Goal: Information Seeking & Learning: Learn about a topic

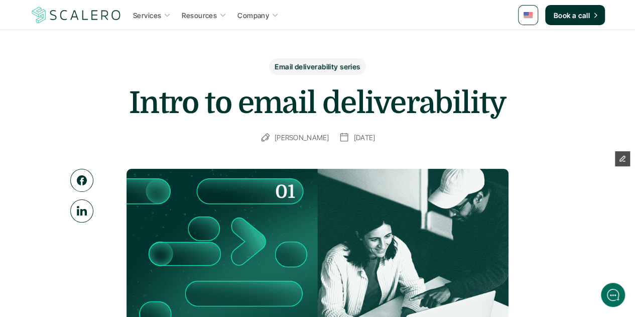
scroll to position [22, 0]
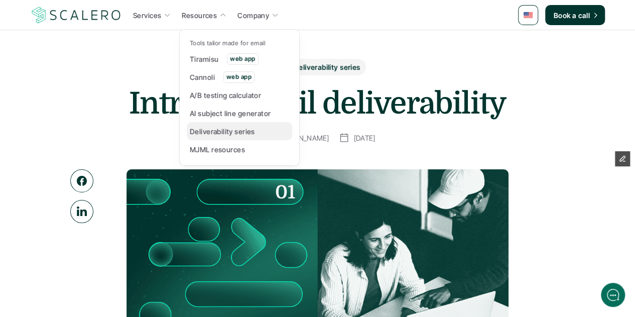
click at [215, 132] on p "Deliverability series" at bounding box center [222, 131] width 65 height 11
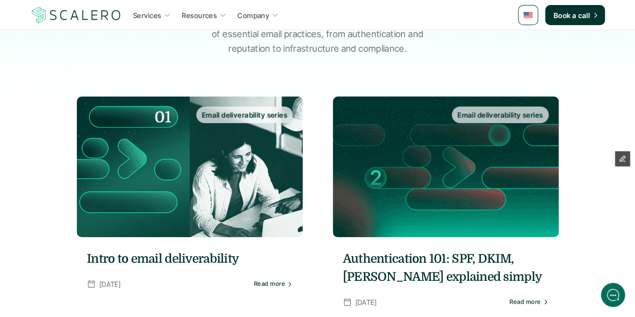
scroll to position [132, 0]
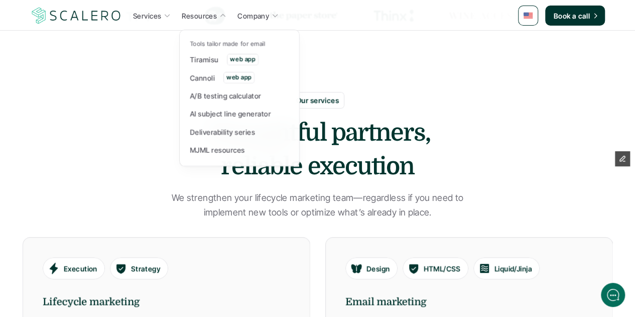
scroll to position [368, 0]
click at [227, 125] on link "Deliverability series" at bounding box center [239, 132] width 105 height 18
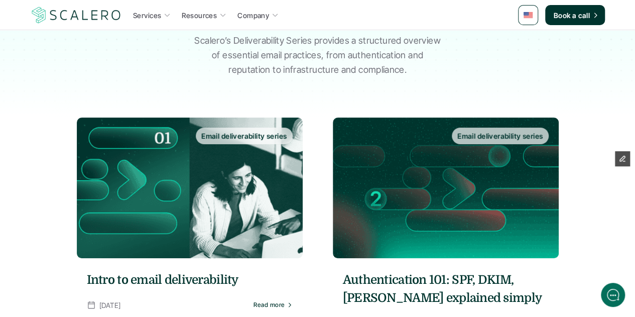
scroll to position [112, 0]
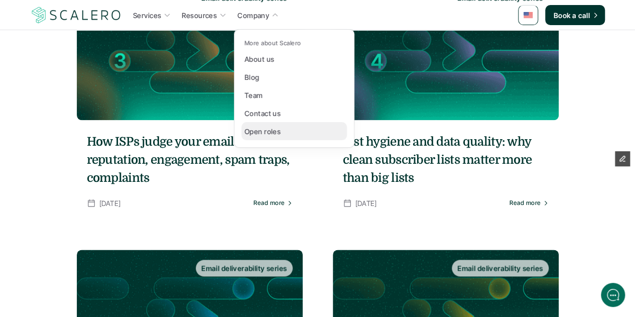
scroll to position [520, 0]
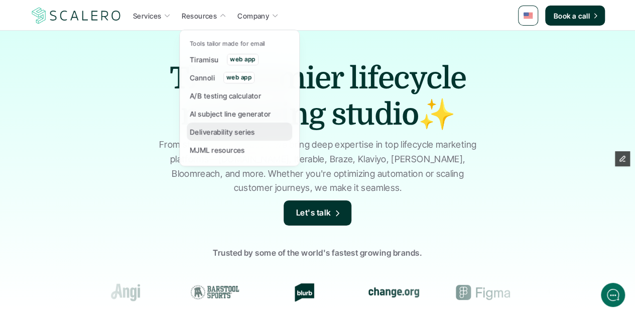
click at [209, 131] on p "Deliverability series" at bounding box center [222, 132] width 65 height 11
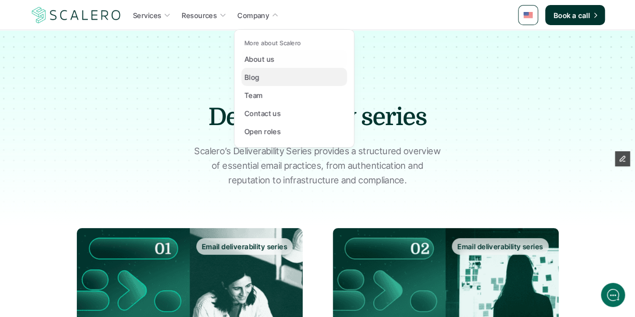
click at [256, 80] on p "Blog" at bounding box center [252, 77] width 15 height 11
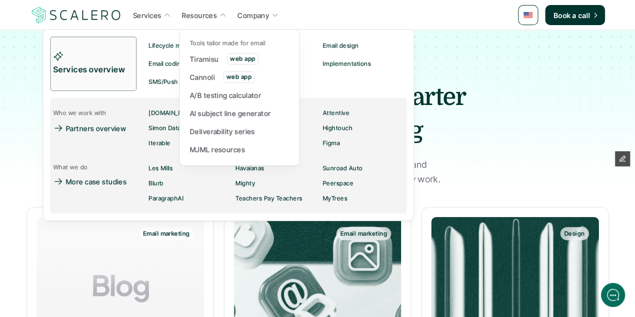
click at [215, 18] on p "Resources" at bounding box center [199, 15] width 35 height 11
click at [210, 132] on p "Deliverability series" at bounding box center [222, 131] width 65 height 11
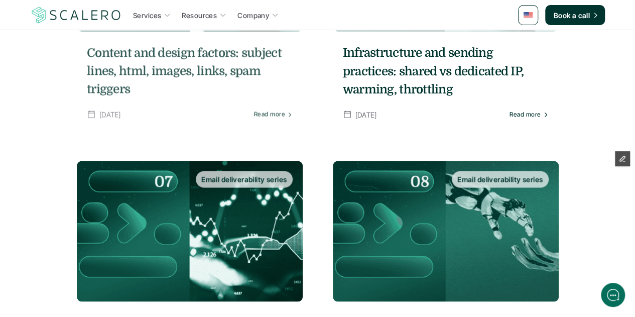
scroll to position [881, 0]
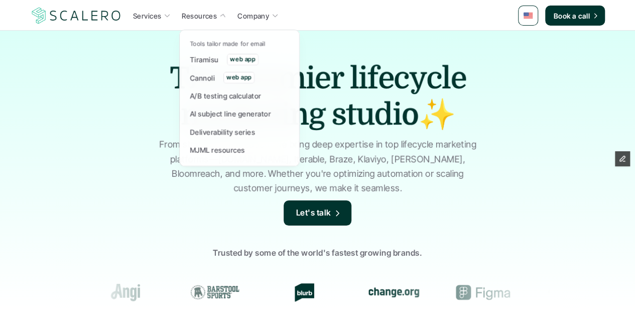
click at [222, 16] on icon at bounding box center [223, 16] width 8 height 8
click at [220, 132] on p "Deliverability series" at bounding box center [222, 132] width 65 height 11
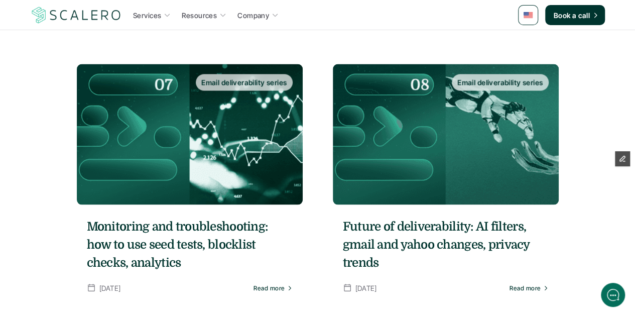
scroll to position [959, 0]
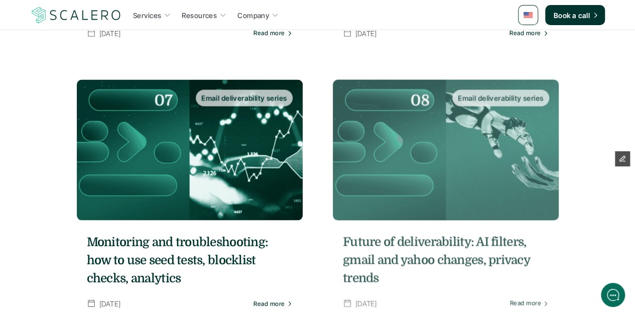
click at [429, 244] on h5 "Future of deliverability: AI filters, gmail and yahoo changes, privacy trends" at bounding box center [446, 260] width 206 height 54
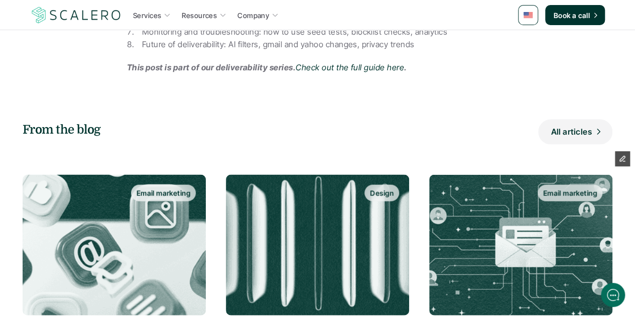
scroll to position [987, 0]
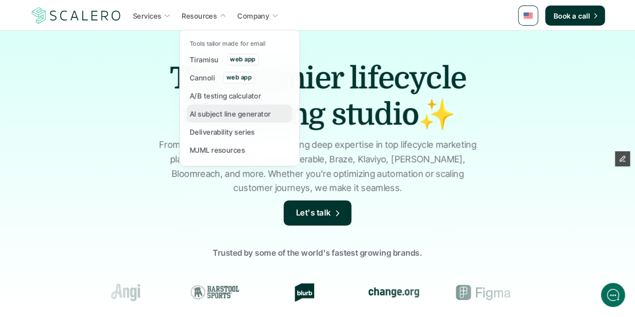
click at [223, 116] on p "AI subject line generator" at bounding box center [230, 114] width 81 height 11
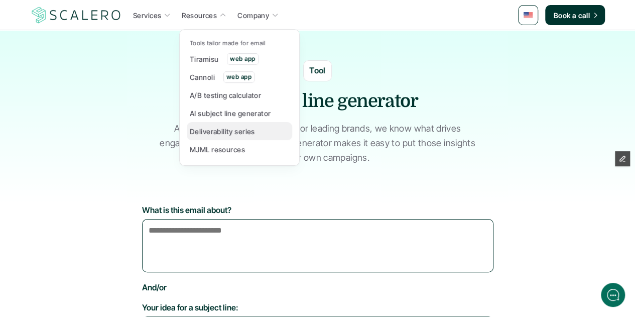
click at [223, 131] on p "Deliverability series" at bounding box center [222, 131] width 65 height 11
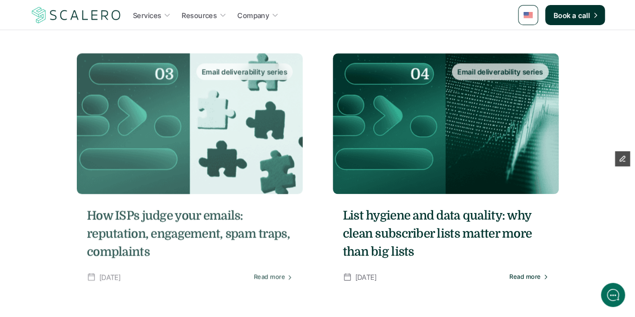
scroll to position [557, 0]
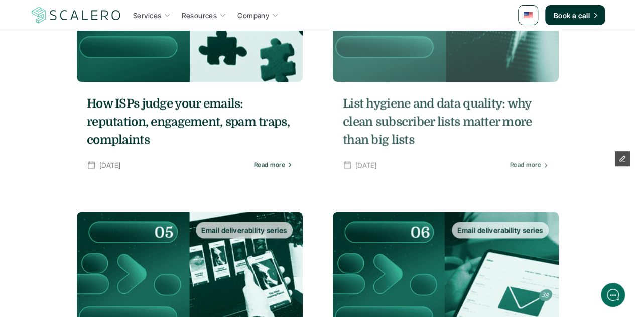
click at [371, 142] on h5 "List hygiene and data quality: why clean subscriber lists matter more than big …" at bounding box center [446, 121] width 206 height 54
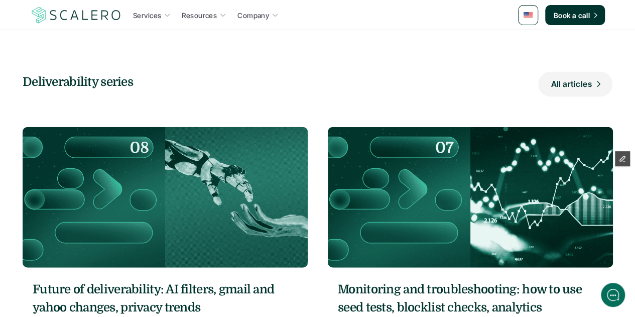
scroll to position [1163, 0]
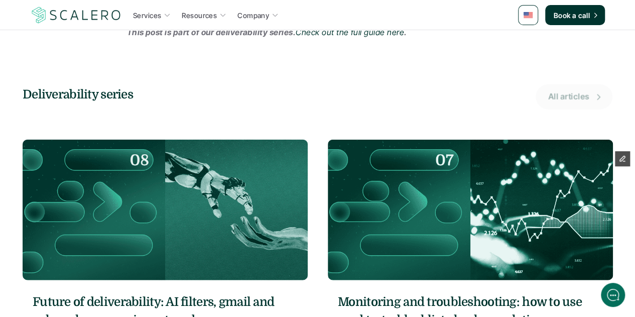
click at [574, 98] on p "All articles" at bounding box center [569, 96] width 41 height 13
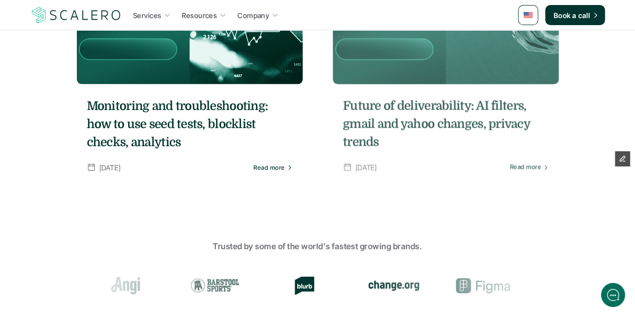
scroll to position [1096, 0]
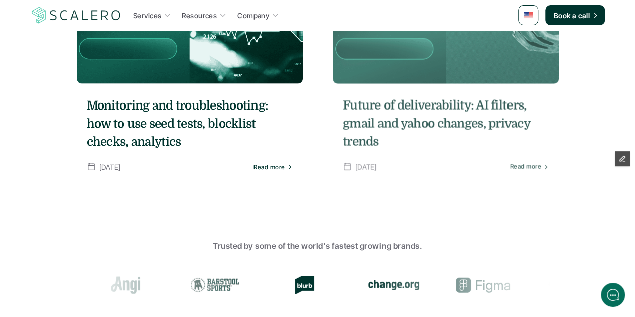
click at [401, 117] on h5 "Future of deliverability: AI filters, gmail and yahoo changes, privacy trends" at bounding box center [446, 123] width 206 height 54
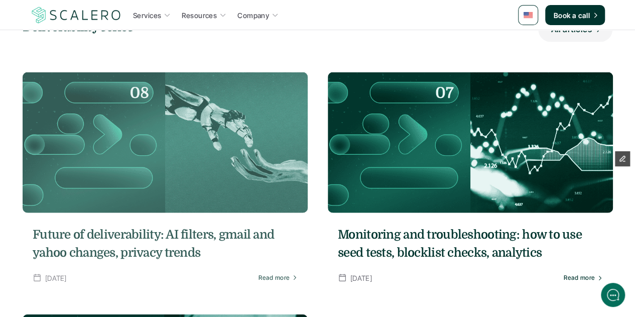
scroll to position [1085, 0]
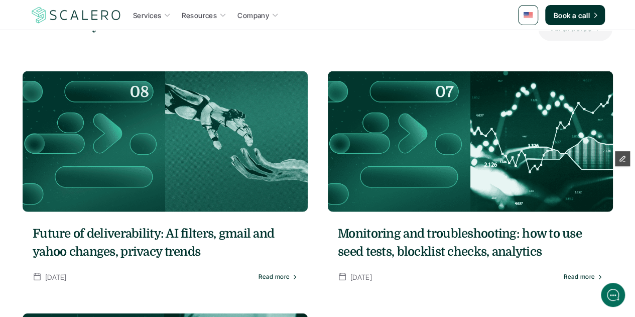
click at [189, 237] on h5 "Future of deliverability: AI filters, gmail and yahoo changes, privacy trends" at bounding box center [165, 243] width 265 height 36
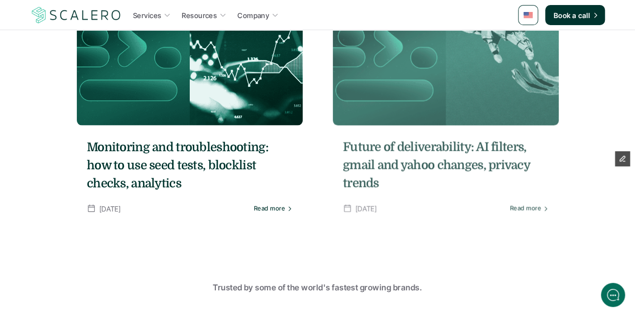
scroll to position [1053, 0]
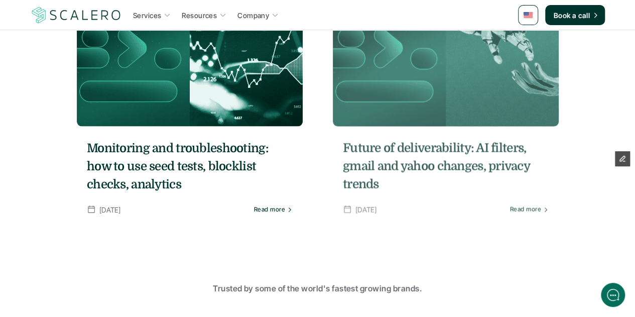
click at [409, 165] on h5 "Future of deliverability: AI filters, gmail and yahoo changes, privacy trends" at bounding box center [446, 166] width 206 height 54
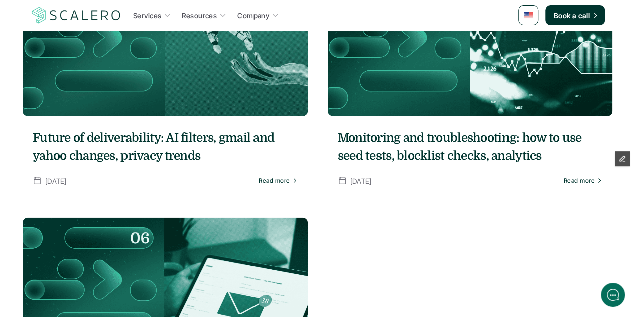
scroll to position [1183, 0]
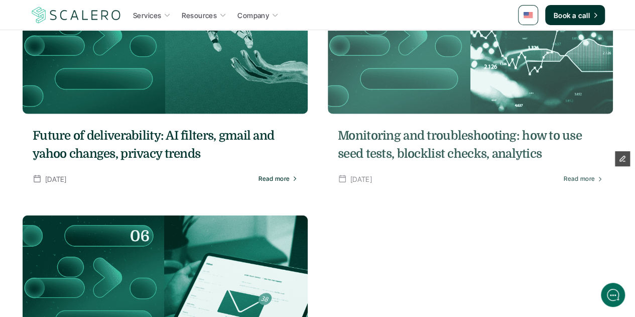
click at [408, 127] on h5 "Monitoring and troubleshooting: how to use seed tests, blocklist checks, analyt…" at bounding box center [470, 145] width 265 height 36
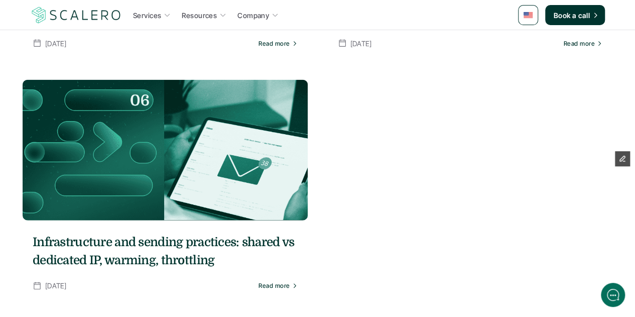
scroll to position [1234, 0]
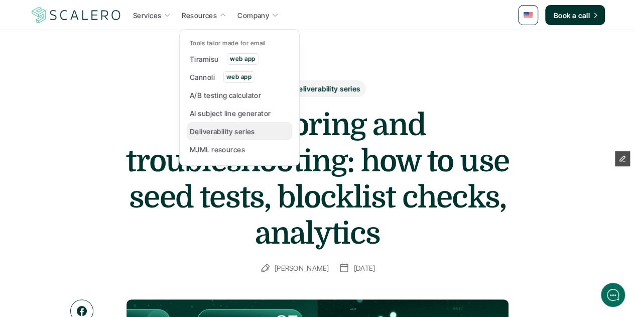
click at [211, 130] on p "Deliverability series" at bounding box center [222, 131] width 65 height 11
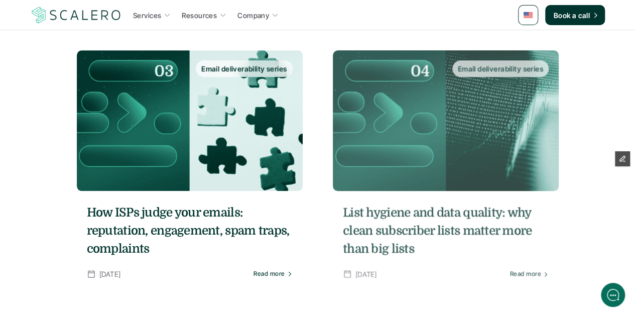
scroll to position [449, 0]
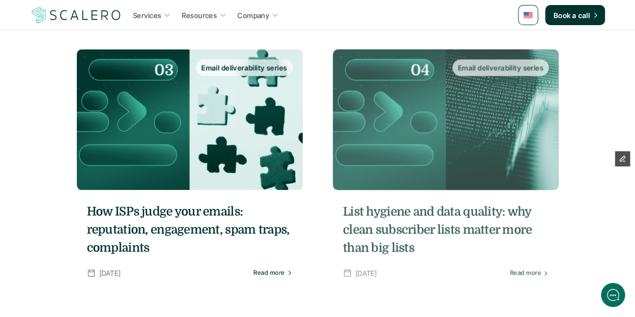
click at [406, 212] on h5 "List hygiene and data quality: why clean subscriber lists matter more than big …" at bounding box center [446, 229] width 206 height 54
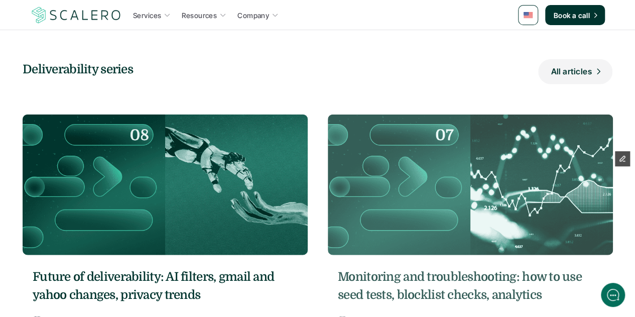
scroll to position [1187, 0]
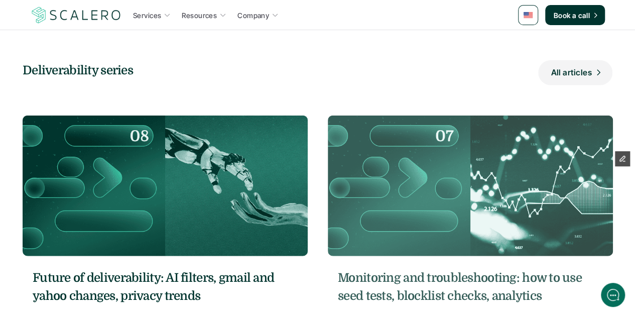
click at [419, 282] on h5 "Monitoring and troubleshooting: how to use seed tests, blocklist checks, analyt…" at bounding box center [470, 287] width 265 height 36
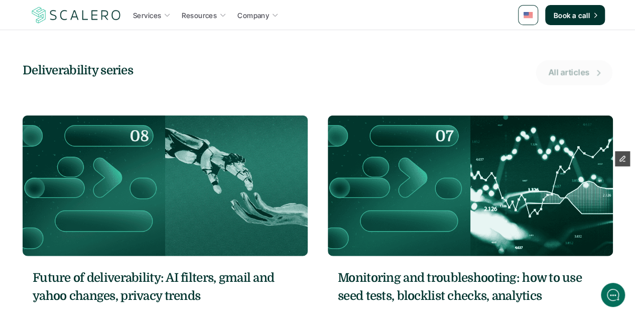
click at [576, 73] on p "All articles" at bounding box center [569, 72] width 41 height 13
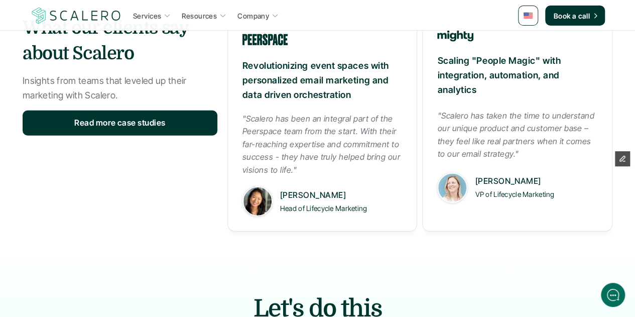
scroll to position [700, 0]
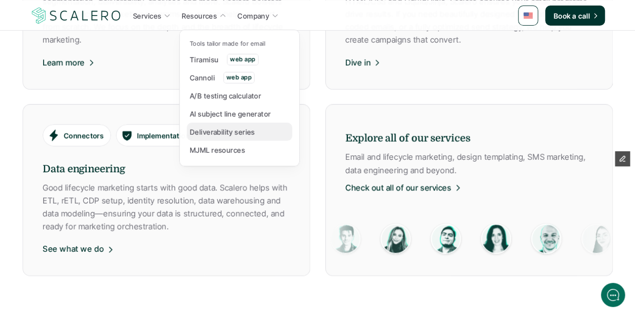
click at [220, 129] on p "Deliverability series" at bounding box center [222, 132] width 65 height 11
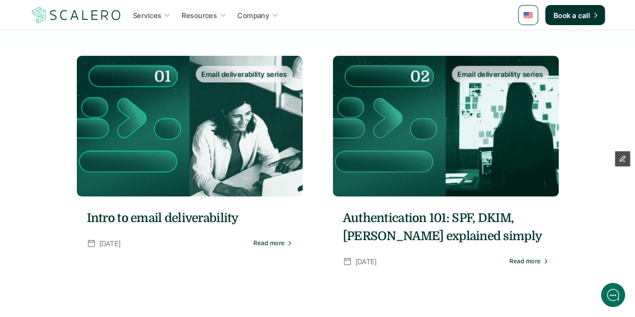
scroll to position [173, 0]
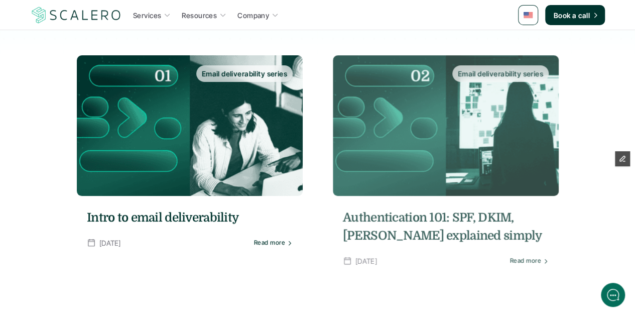
click at [399, 232] on h5 "Authentication 101: SPF, DKIM, [PERSON_NAME] explained simply" at bounding box center [446, 226] width 206 height 36
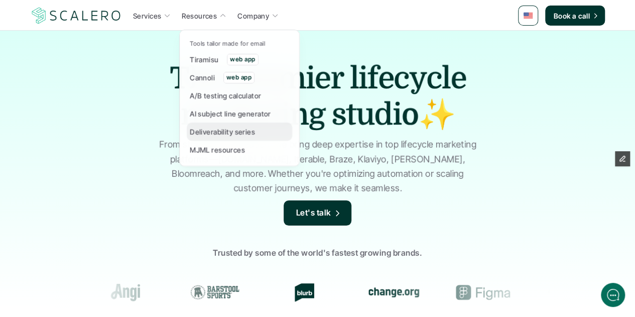
click at [219, 127] on p "Deliverability series" at bounding box center [222, 132] width 65 height 11
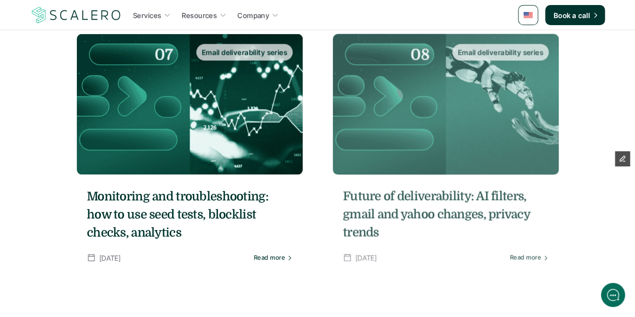
scroll to position [1005, 0]
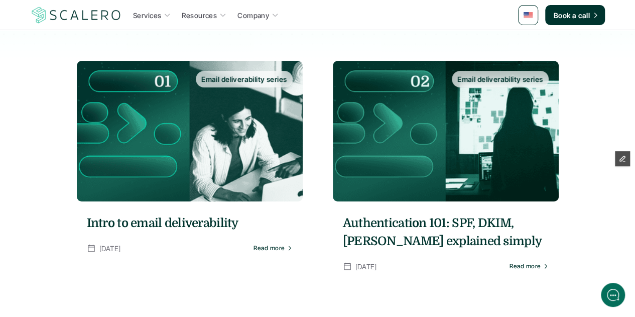
scroll to position [169, 0]
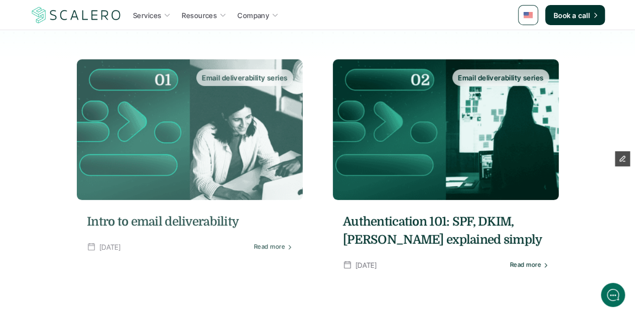
click at [207, 218] on h5 "Intro to email deliverability" at bounding box center [190, 221] width 206 height 18
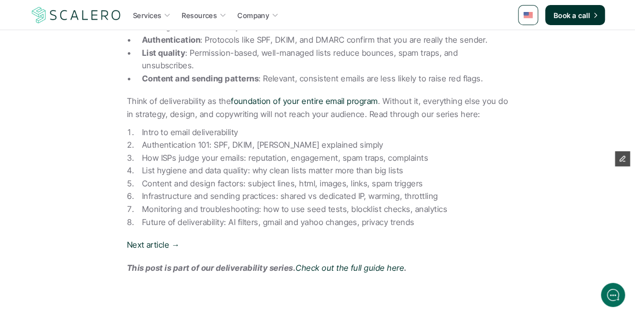
scroll to position [570, 0]
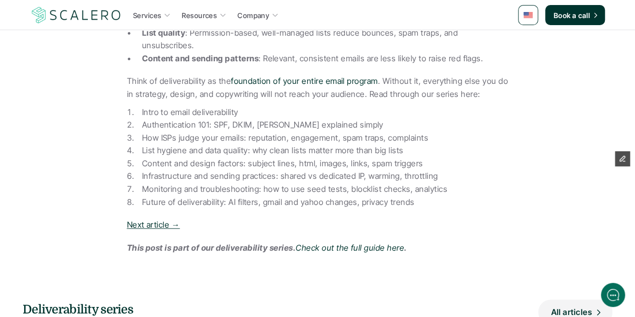
click at [162, 220] on link "Next article →" at bounding box center [153, 225] width 53 height 10
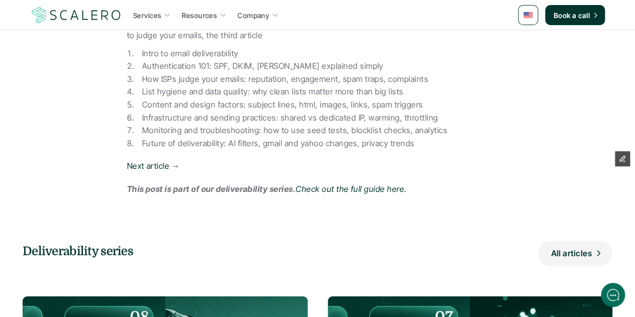
scroll to position [991, 0]
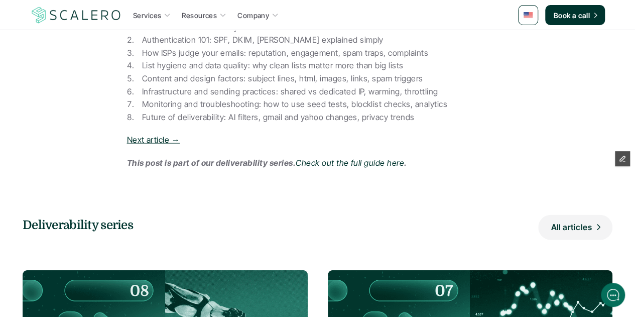
click at [153, 140] on link "Next article →" at bounding box center [153, 140] width 53 height 10
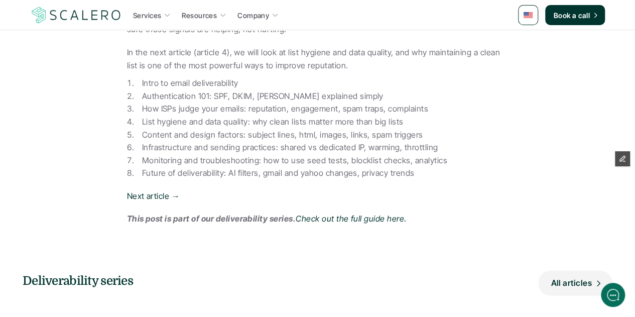
scroll to position [1114, 0]
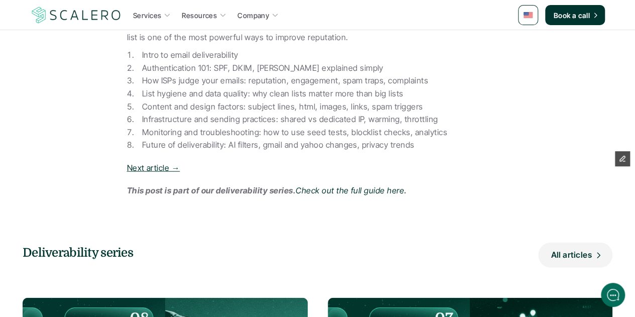
click at [159, 163] on link "Next article →" at bounding box center [153, 168] width 53 height 10
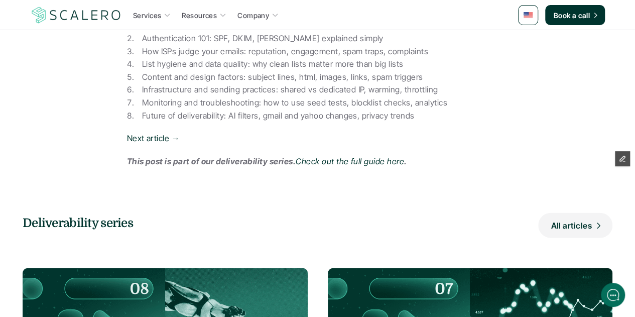
scroll to position [1067, 0]
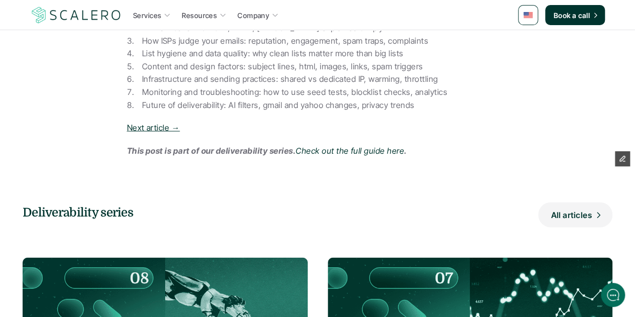
click at [143, 123] on link "Next article →" at bounding box center [153, 128] width 53 height 10
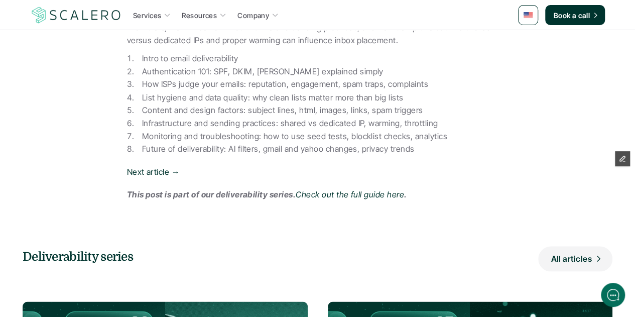
scroll to position [910, 0]
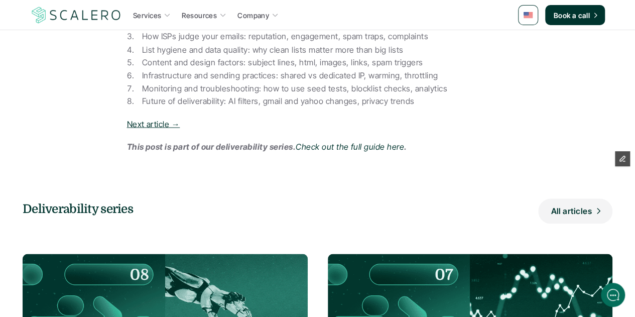
click at [163, 124] on link "Next article →" at bounding box center [153, 124] width 53 height 10
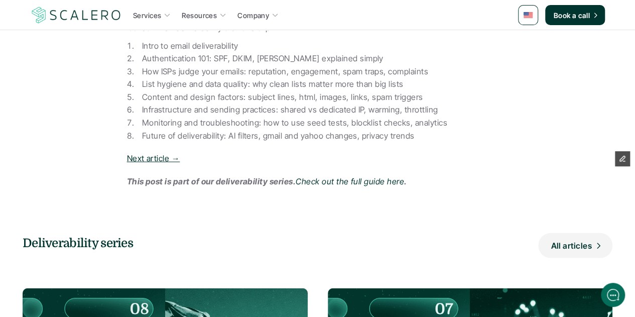
click at [166, 157] on link "Next article →" at bounding box center [153, 158] width 53 height 10
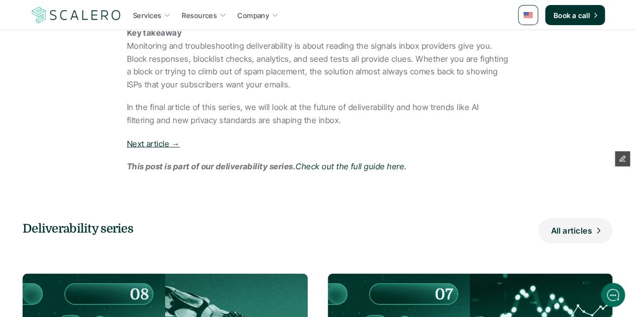
click at [163, 138] on link "Next article →" at bounding box center [153, 143] width 53 height 10
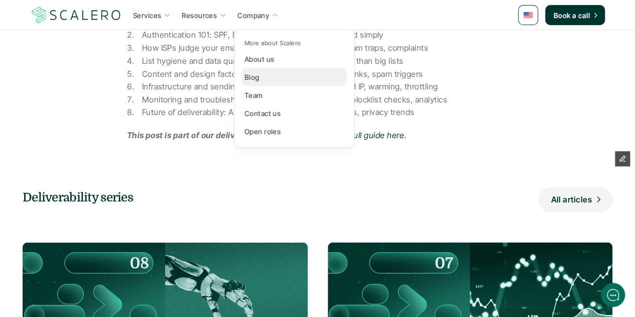
click at [279, 78] on link "Blog" at bounding box center [294, 77] width 105 height 18
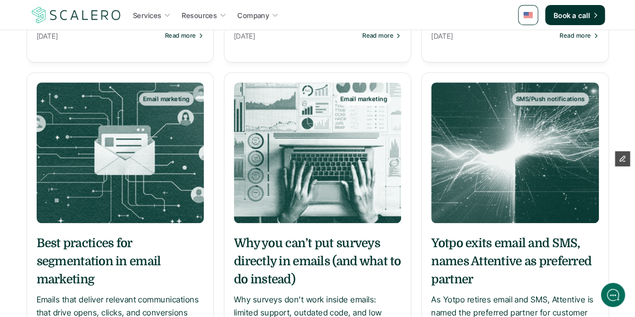
scroll to position [133, 0]
